Goal: Transaction & Acquisition: Book appointment/travel/reservation

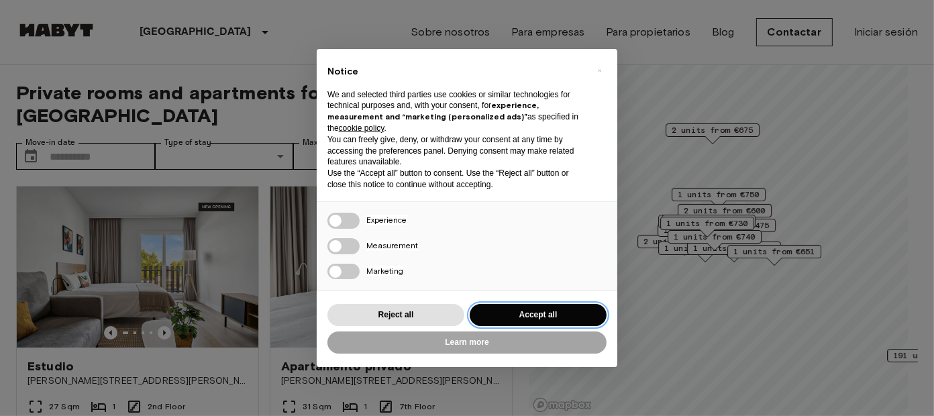
click at [519, 312] on button "Accept all" at bounding box center [538, 315] width 137 height 22
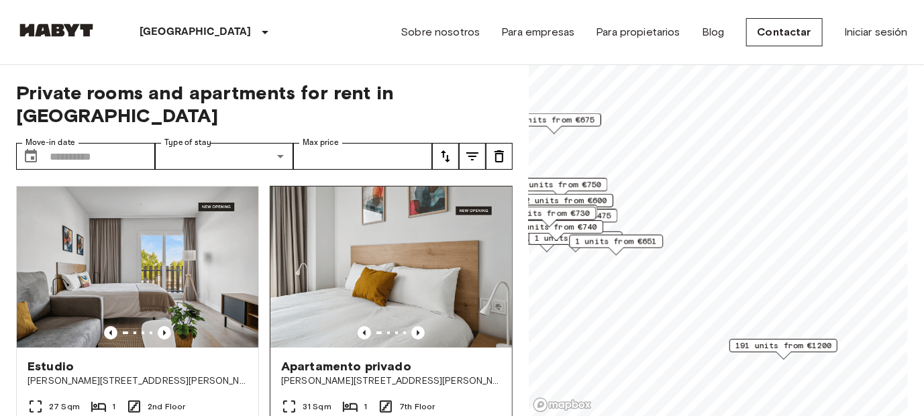
click at [492, 299] on div "Private rooms and apartments for rent in [GEOGRAPHIC_DATA] Move-in date ​ Move-…" at bounding box center [462, 241] width 892 height 352
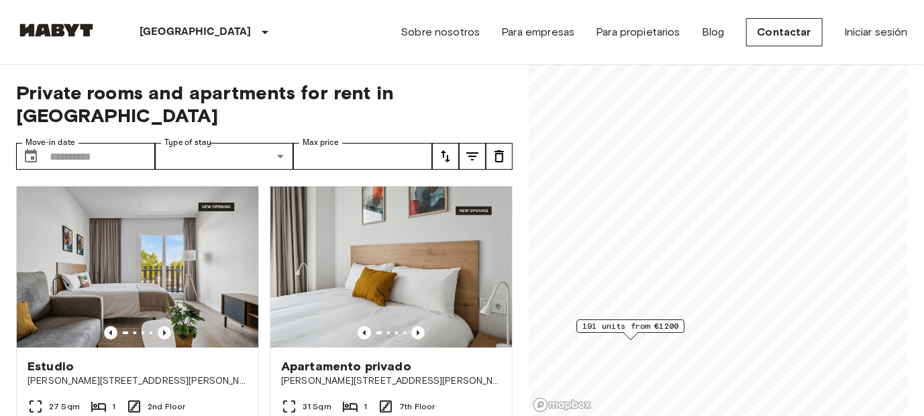
click at [515, 290] on div "Private rooms and apartments for rent in [GEOGRAPHIC_DATA] Move-in date ​ Move-…" at bounding box center [462, 241] width 892 height 352
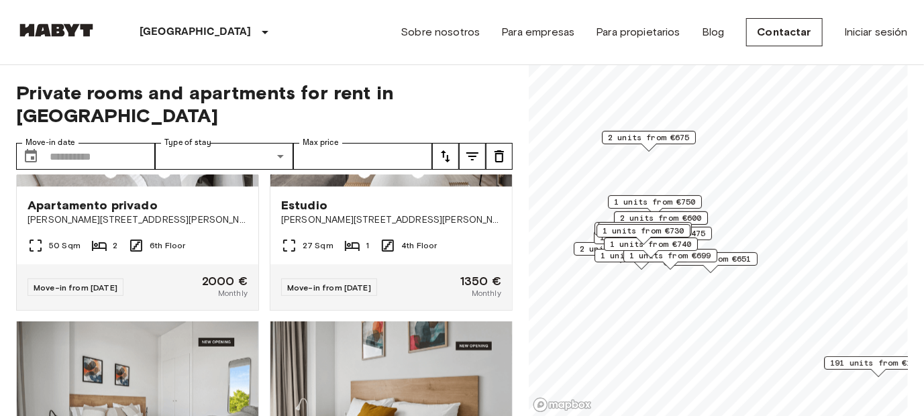
scroll to position [1073, 0]
